Goal: Task Accomplishment & Management: Complete application form

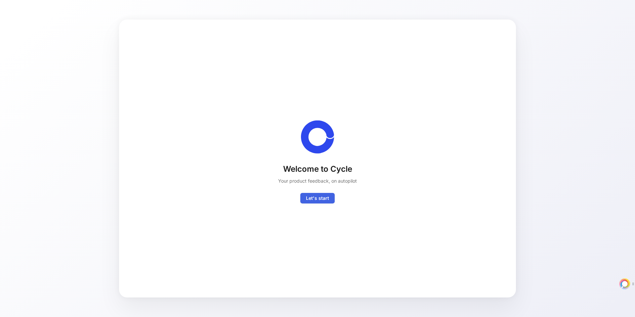
click at [324, 198] on span "Let's start" at bounding box center [317, 198] width 23 height 8
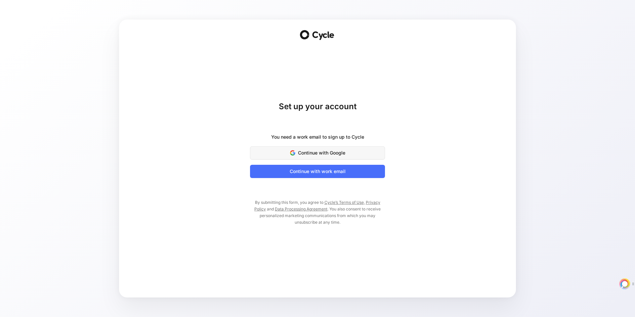
click at [318, 152] on span "Continue with Google" at bounding box center [317, 153] width 118 height 8
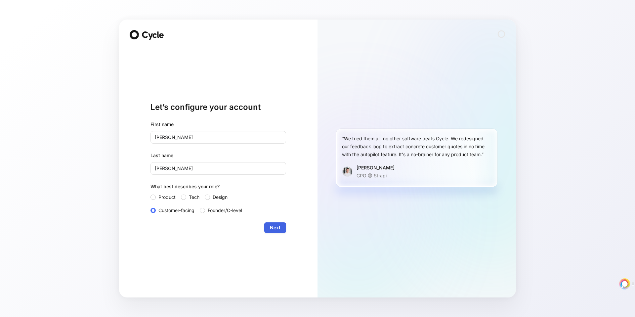
click at [282, 226] on button "Next" at bounding box center [275, 227] width 22 height 11
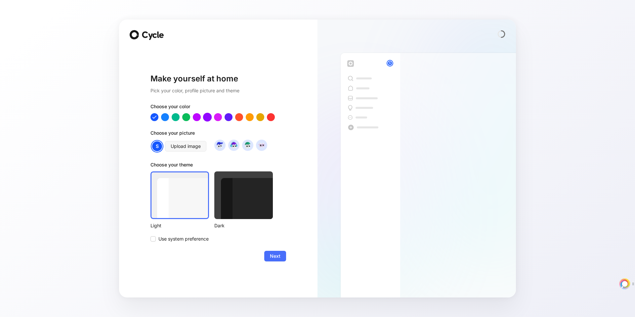
click at [209, 118] on div at bounding box center [207, 117] width 9 height 9
click at [273, 257] on span "Next" at bounding box center [275, 256] width 11 height 8
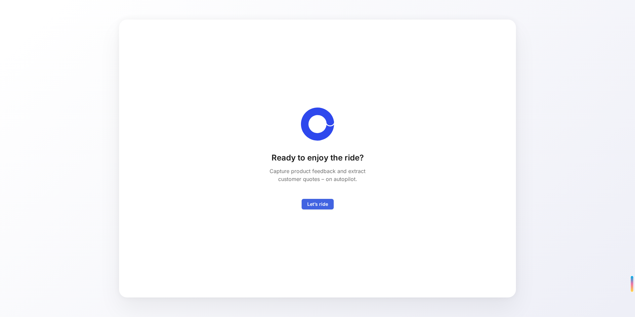
click at [328, 204] on button "Let’s ride" at bounding box center [317, 204] width 32 height 11
